Goal: Find specific page/section: Find specific page/section

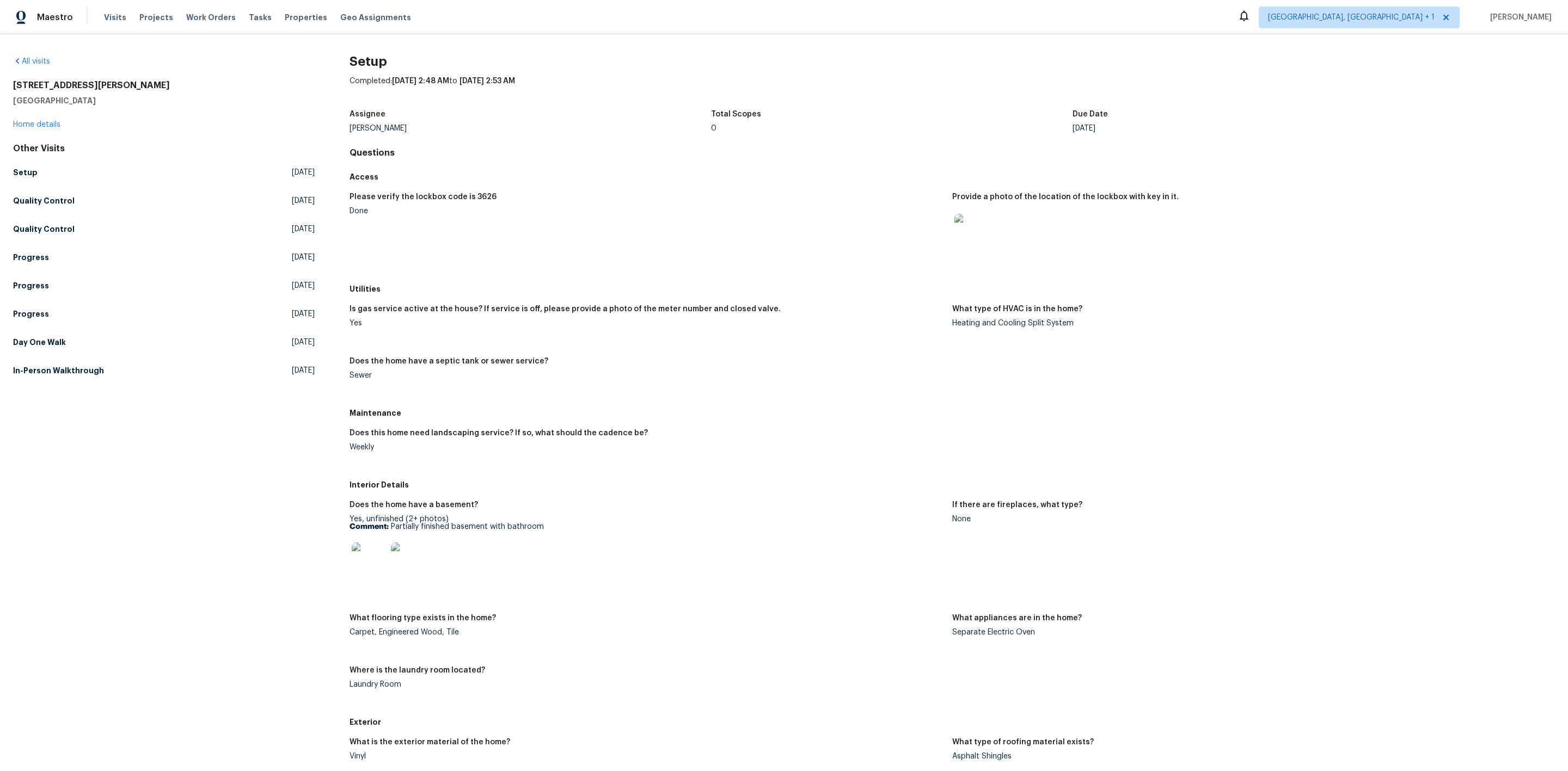
scroll to position [108, 0]
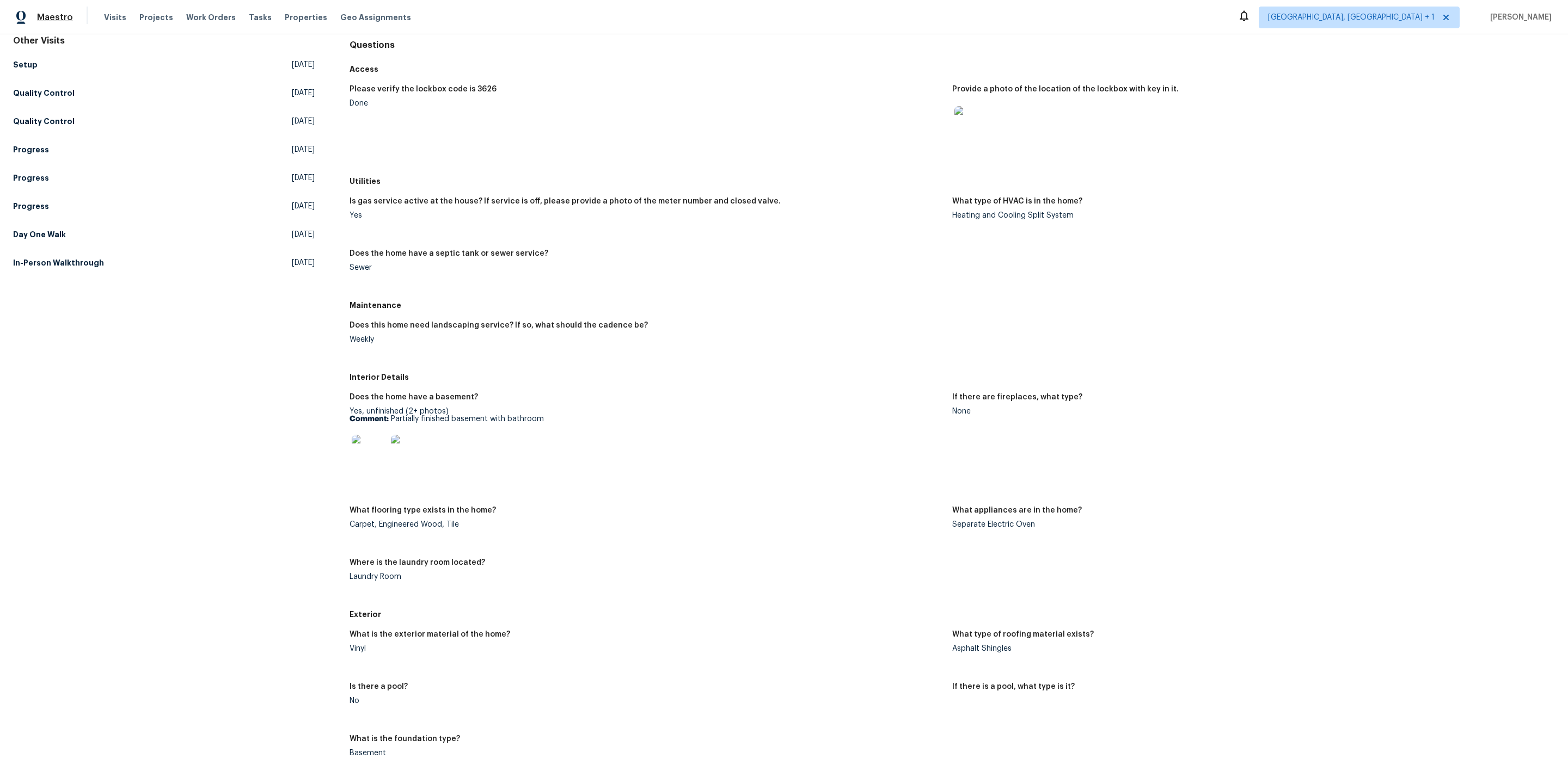
click at [46, 16] on span "Maestro" at bounding box center [55, 17] width 36 height 11
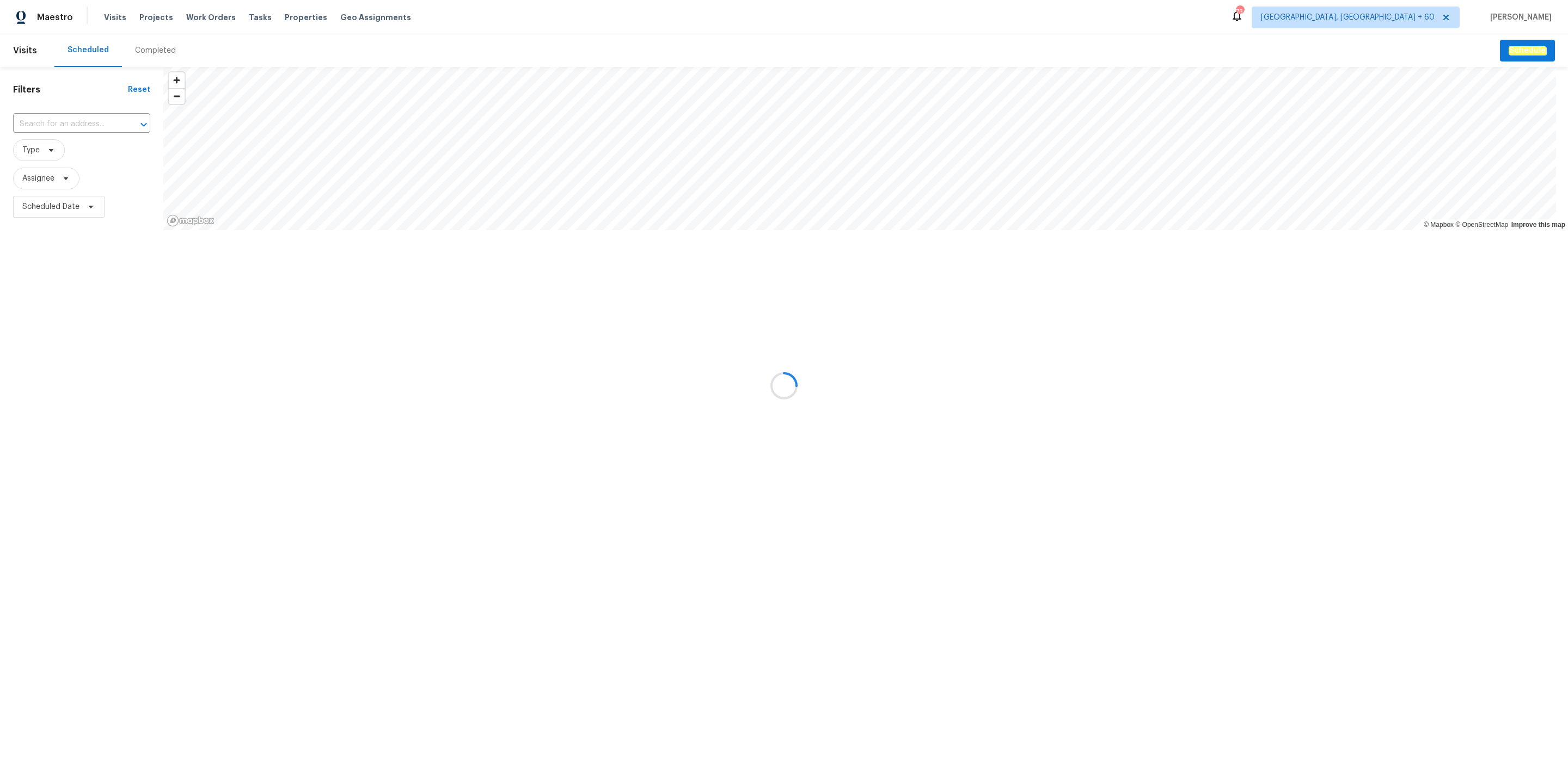
click at [148, 51] on div at bounding box center [784, 385] width 1568 height 771
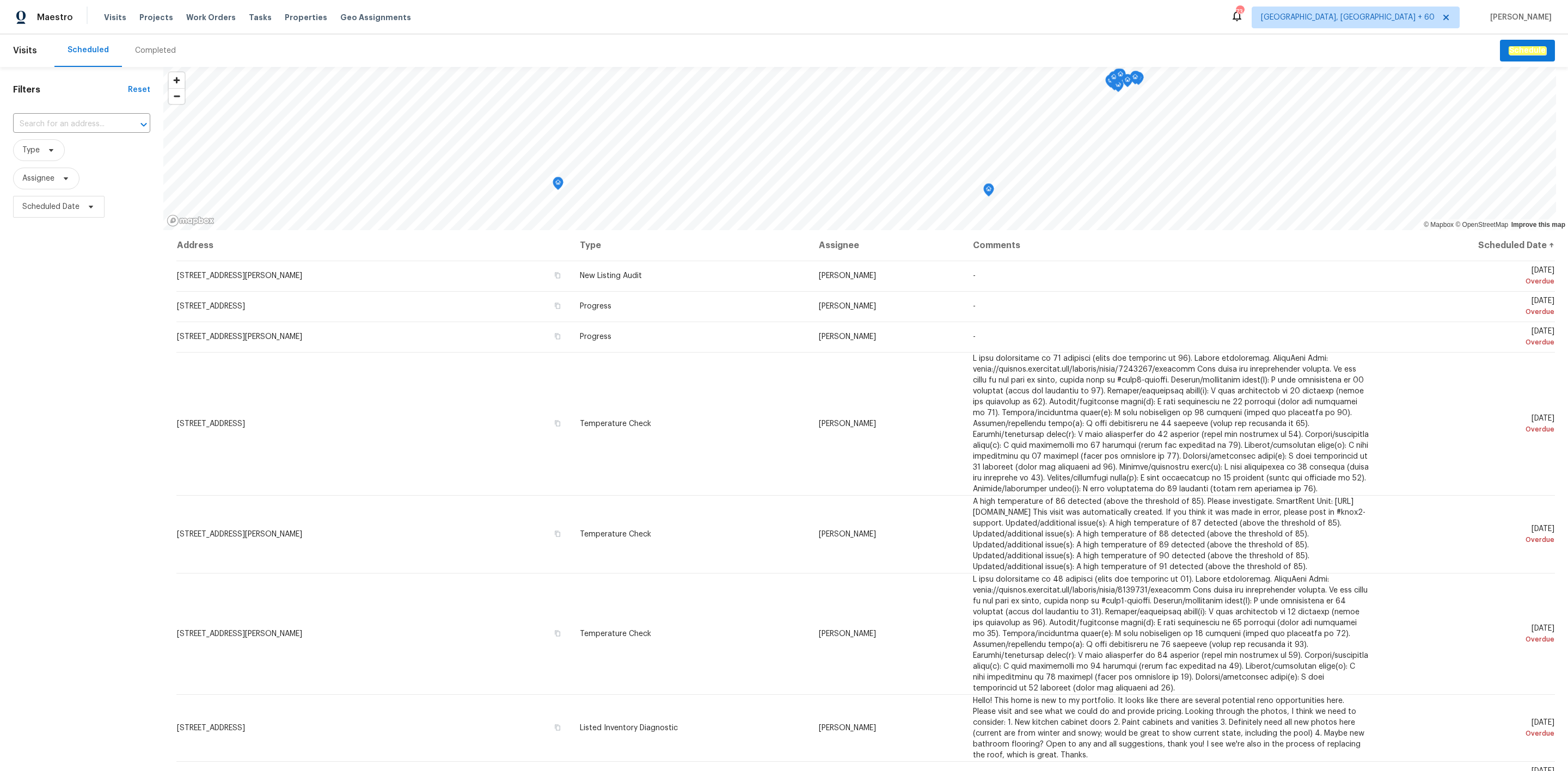
click at [148, 51] on div "Completed" at bounding box center [155, 50] width 41 height 11
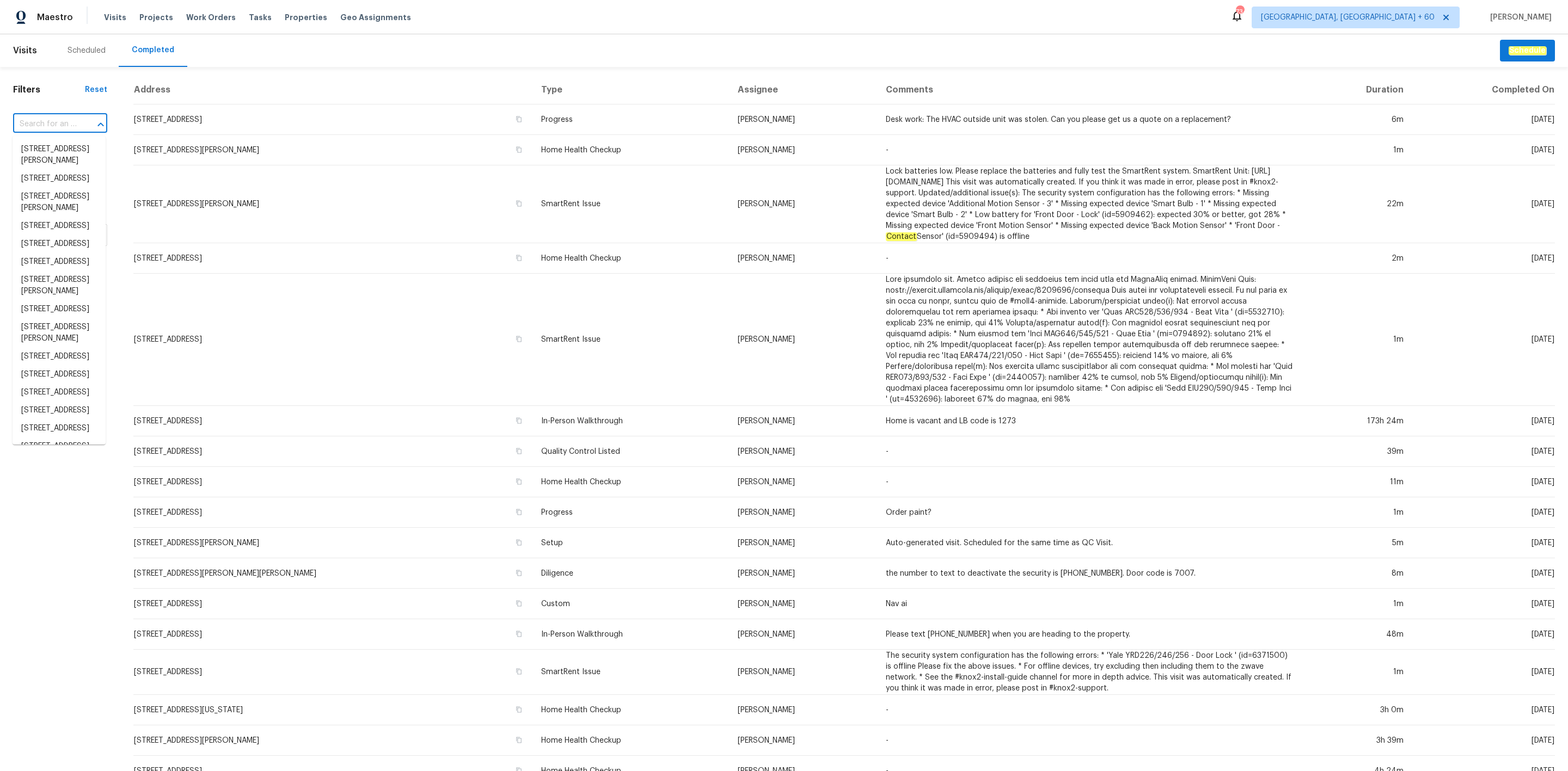
click at [36, 129] on input "text" at bounding box center [45, 124] width 63 height 17
paste input "[STREET_ADDRESS]"
type input "[STREET_ADDRESS]"
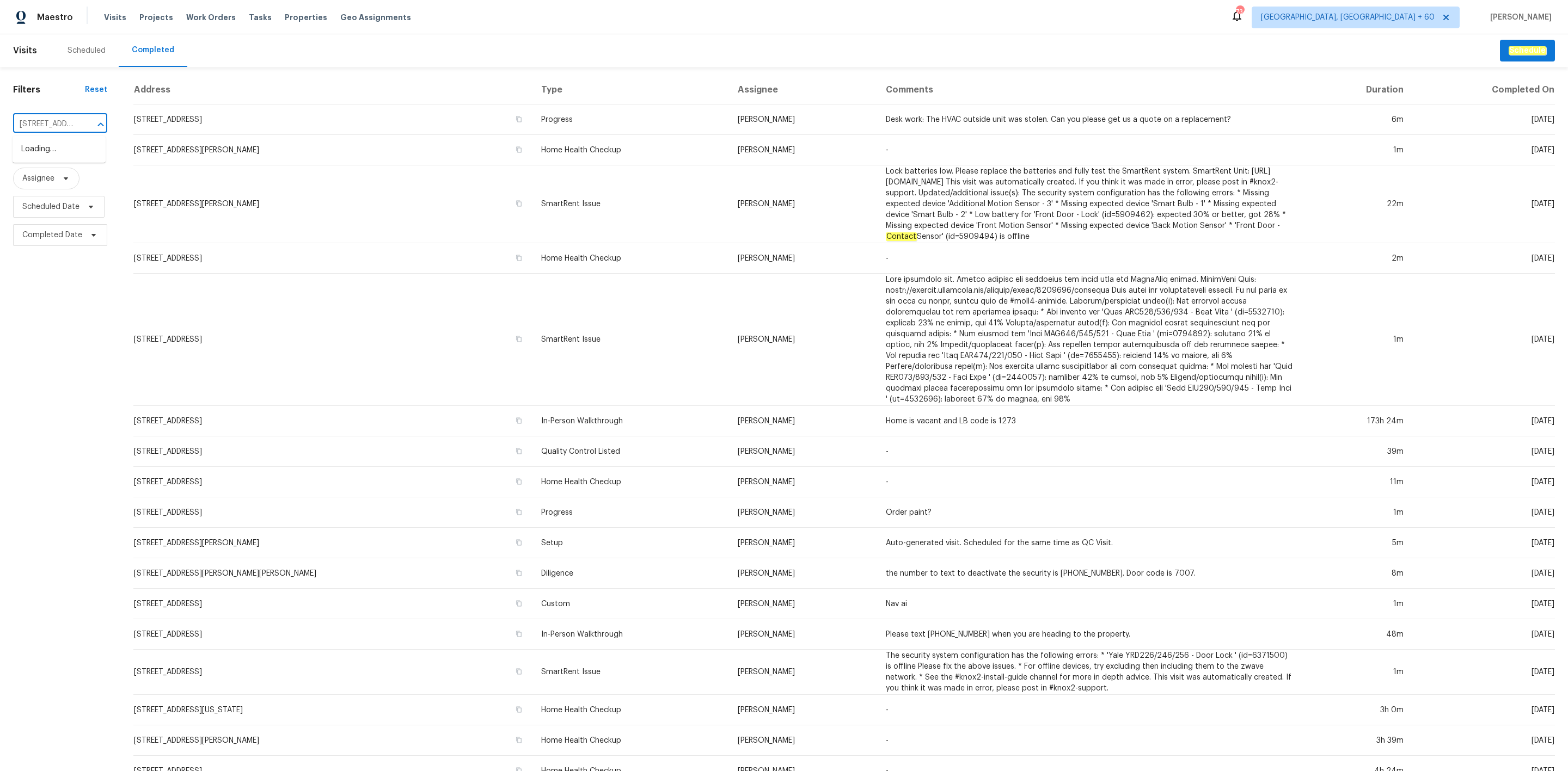
scroll to position [0, 51]
click at [55, 154] on li "[STREET_ADDRESS]" at bounding box center [59, 149] width 93 height 18
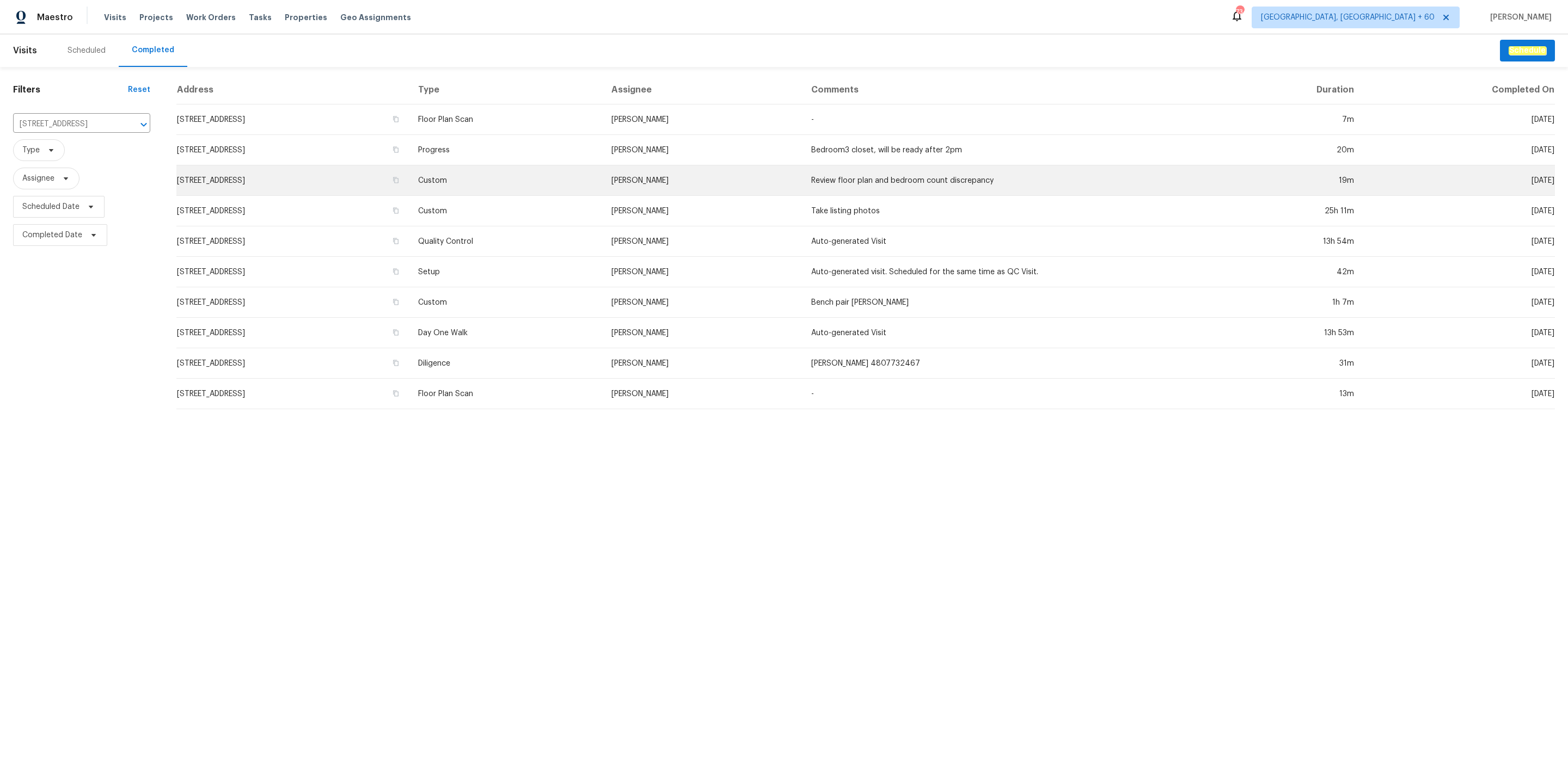
click at [410, 181] on td "[STREET_ADDRESS]" at bounding box center [293, 181] width 233 height 31
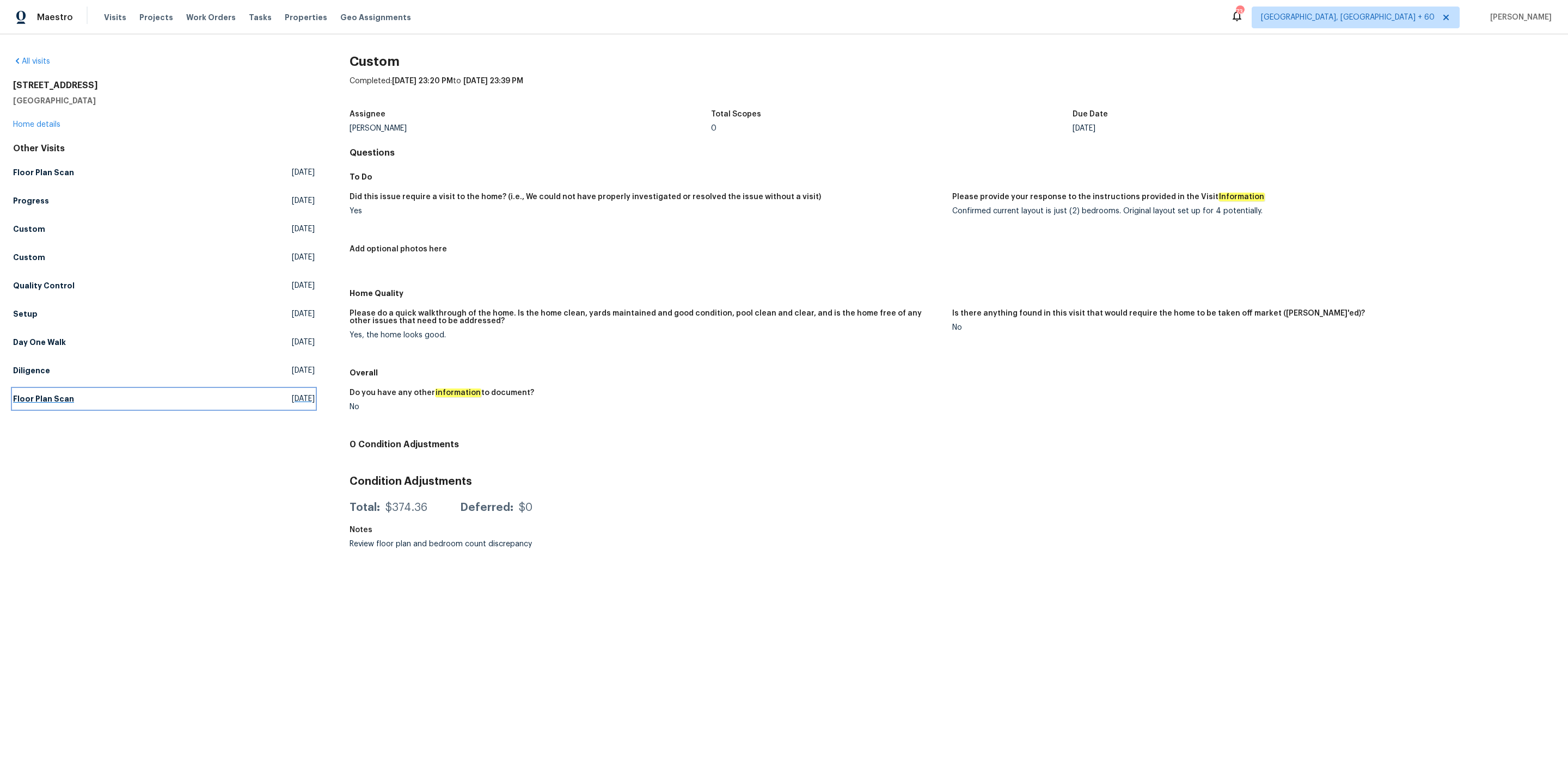
click at [147, 398] on link "Floor Plan Scan [DATE]" at bounding box center [163, 399] width 302 height 19
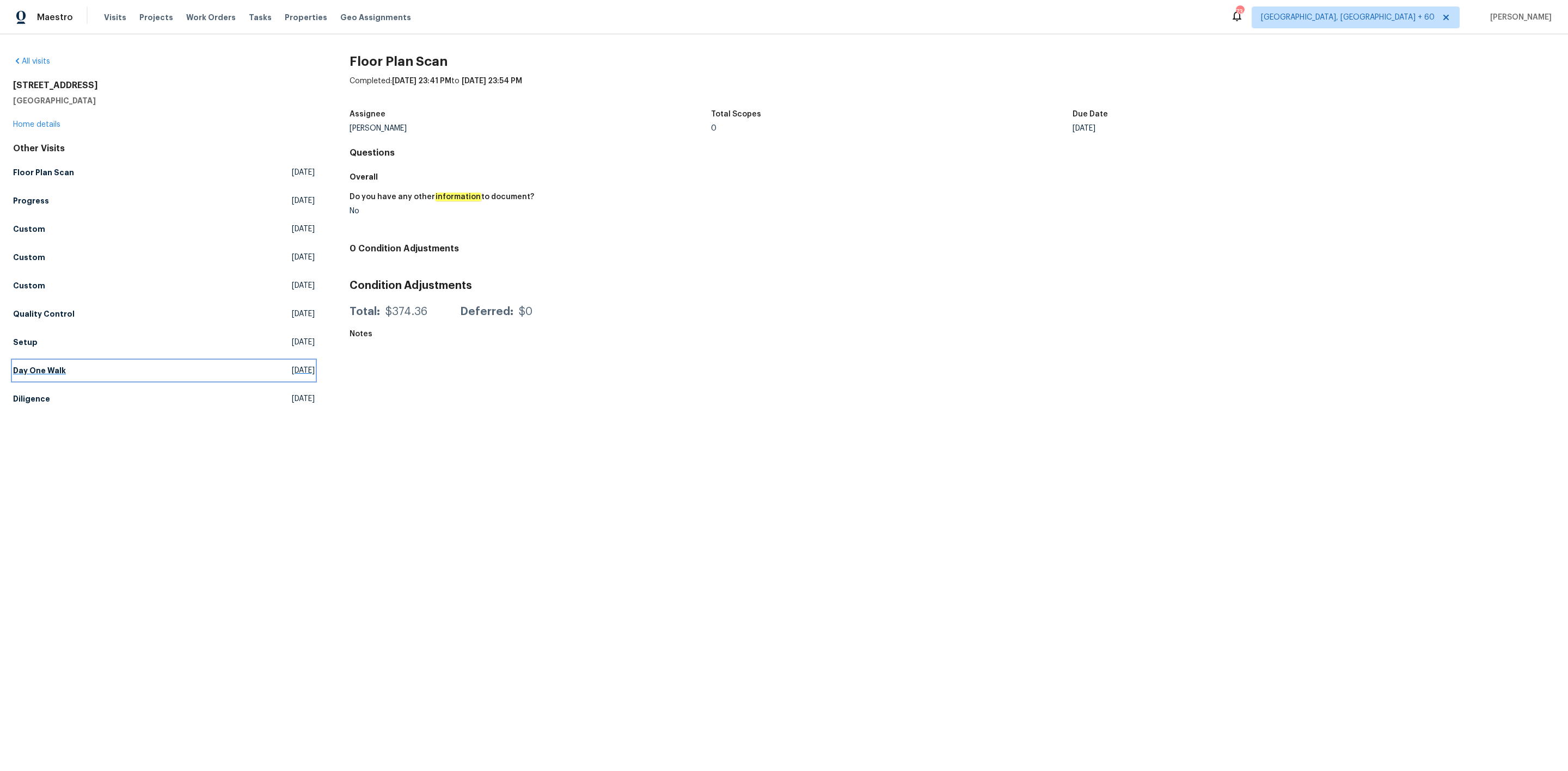
click at [98, 370] on link "Day One Walk [DATE]" at bounding box center [163, 370] width 302 height 19
